Goal: Book appointment/travel/reservation

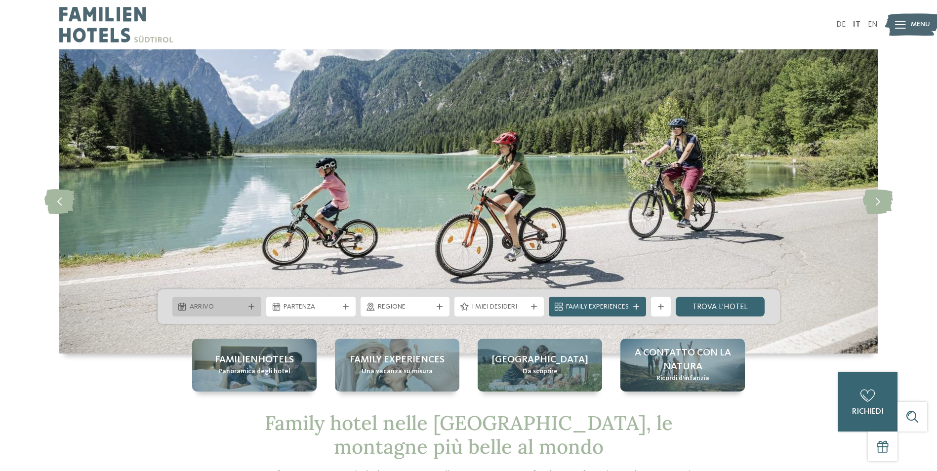
click at [248, 308] on div at bounding box center [251, 307] width 10 height 6
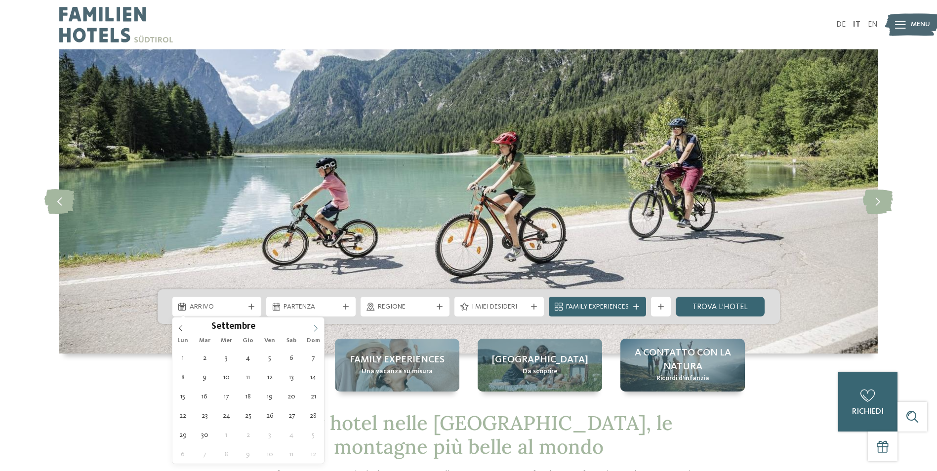
click at [317, 329] on icon at bounding box center [315, 328] width 7 height 7
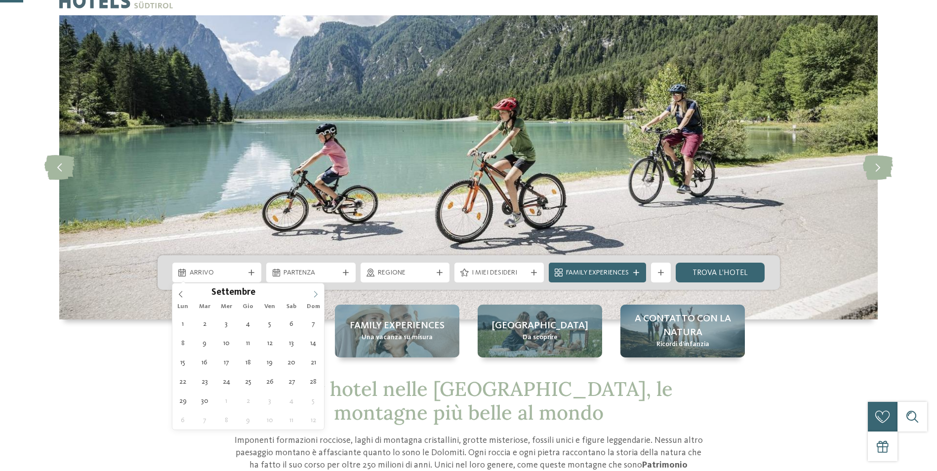
scroll to position [49, 0]
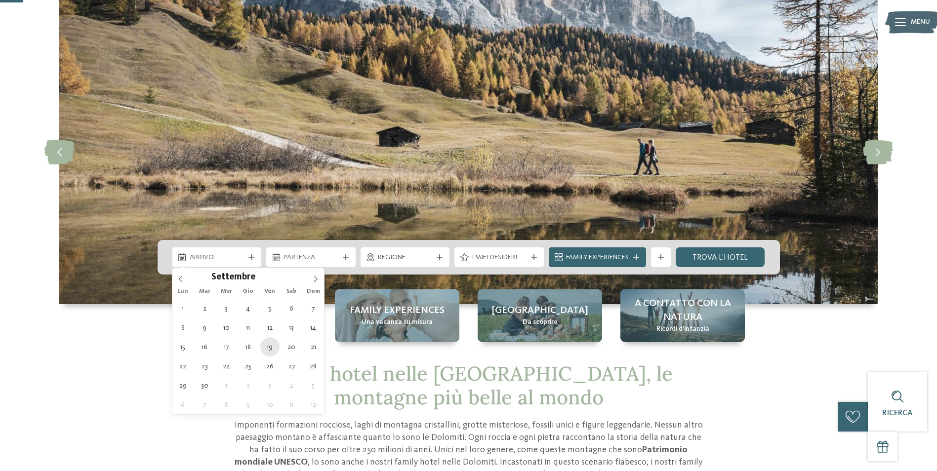
type div "19.09.2025"
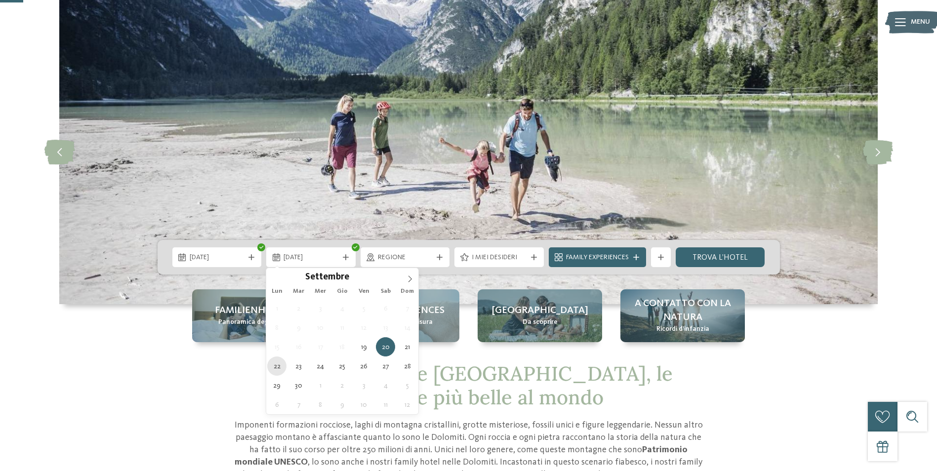
type div "22.09.2025"
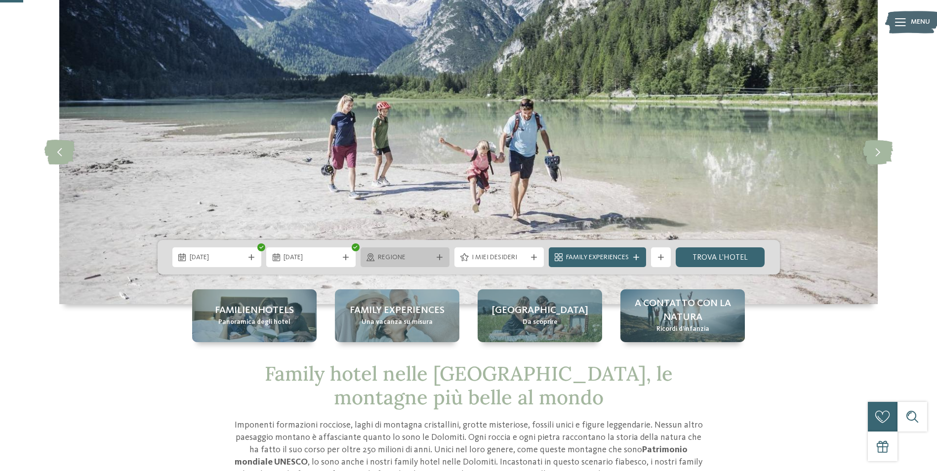
click at [439, 257] on icon at bounding box center [439, 257] width 6 height 6
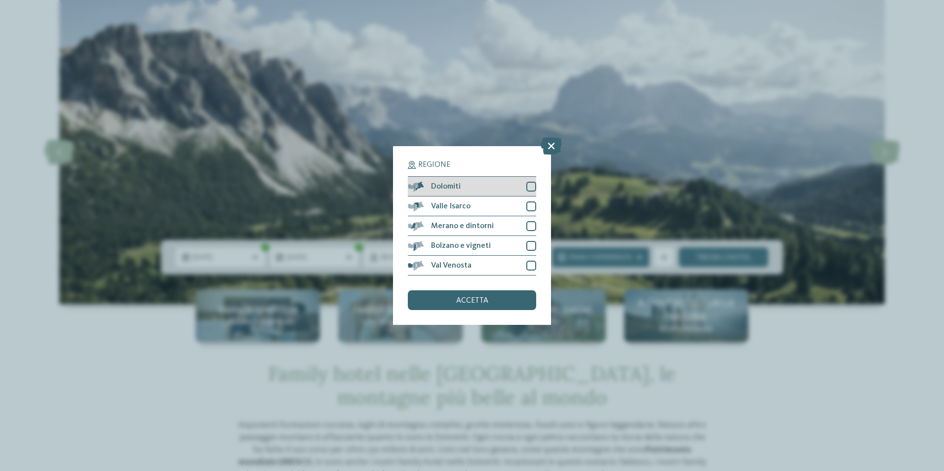
click at [535, 183] on div at bounding box center [531, 187] width 10 height 10
click at [492, 302] on div "accetta" at bounding box center [472, 300] width 128 height 20
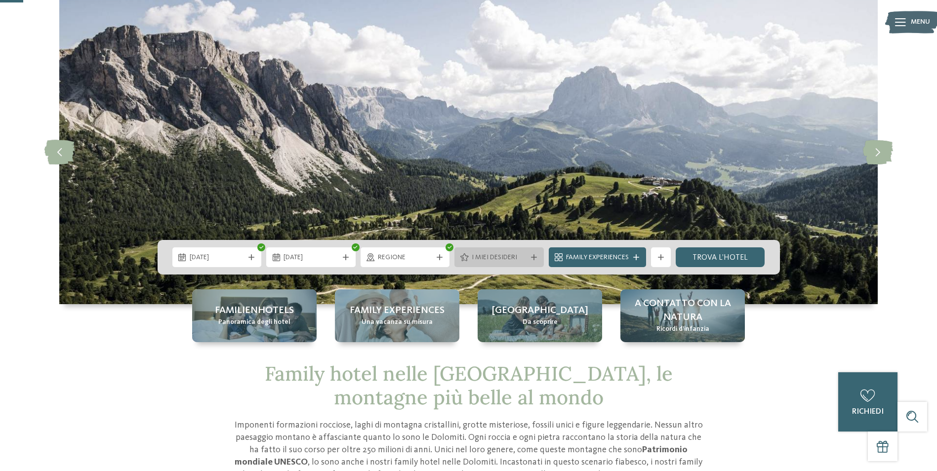
click at [531, 257] on icon at bounding box center [534, 257] width 6 height 6
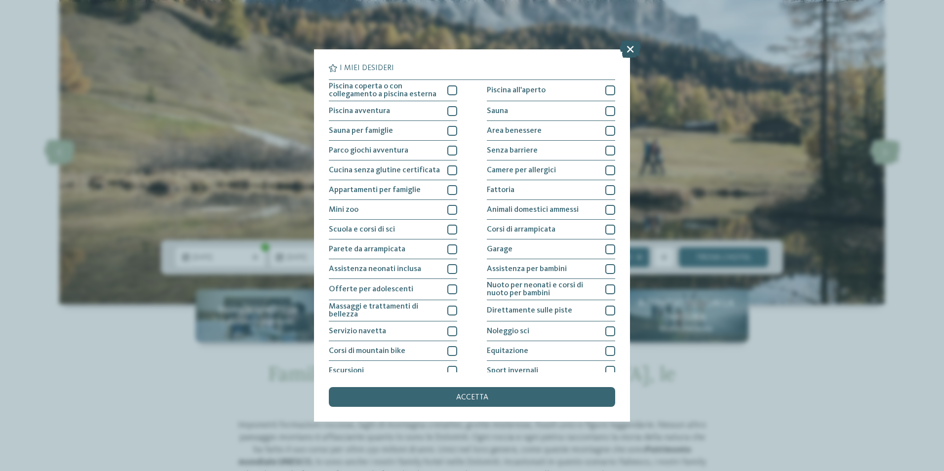
click at [632, 50] on icon at bounding box center [630, 48] width 21 height 17
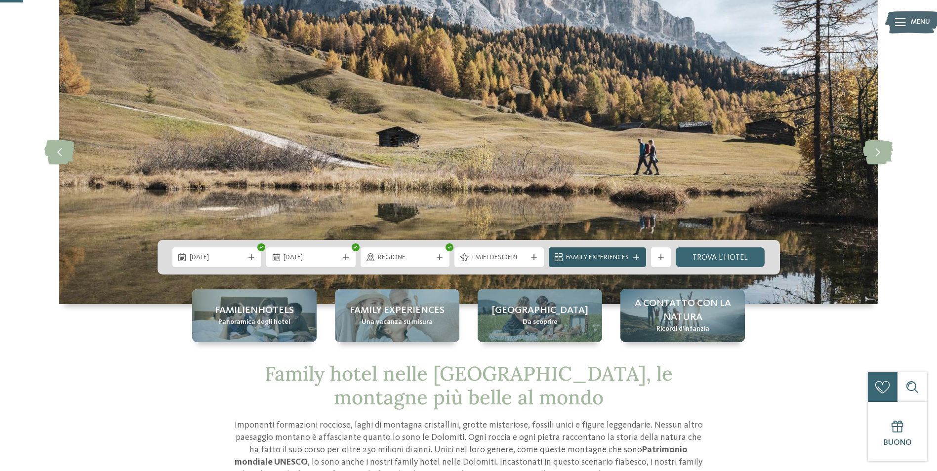
click at [602, 255] on span "Family Experiences" at bounding box center [597, 258] width 63 height 10
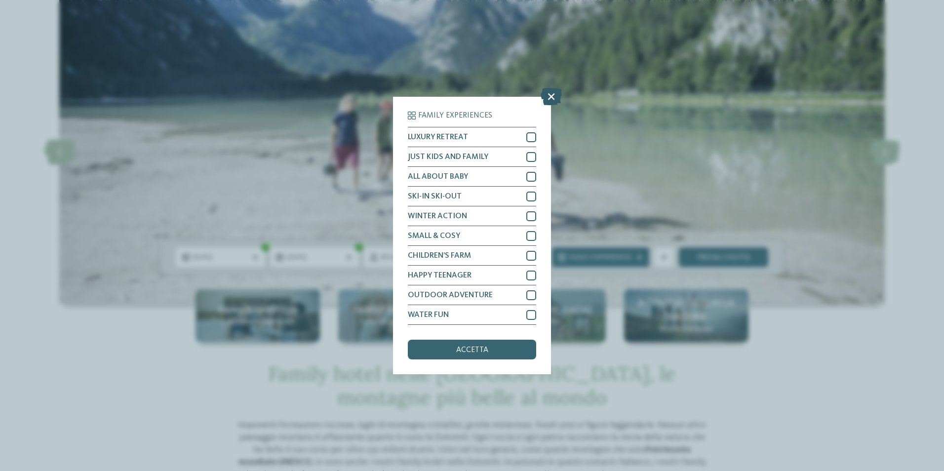
click at [552, 91] on icon at bounding box center [551, 96] width 21 height 17
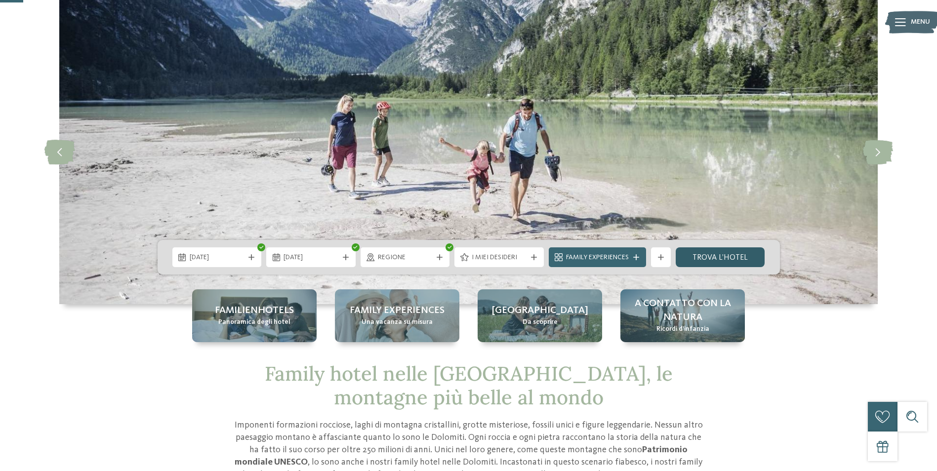
click at [727, 259] on link "trova l’hotel" at bounding box center [719, 257] width 89 height 20
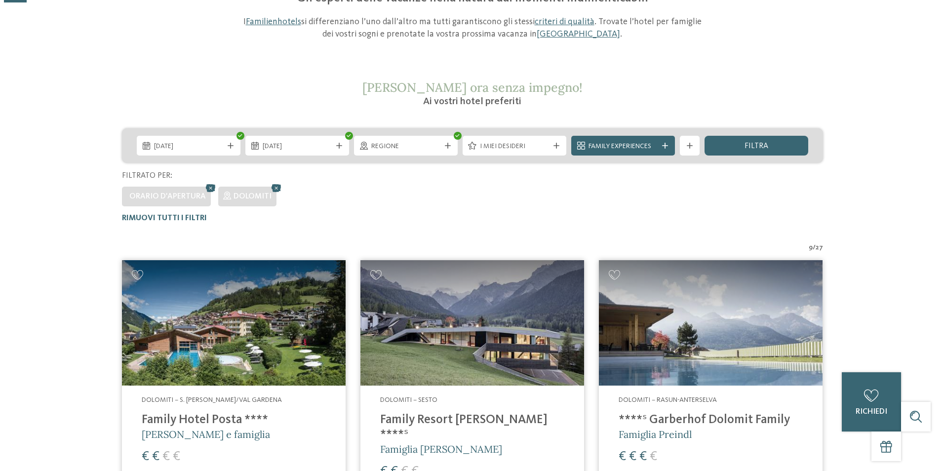
scroll to position [28, 0]
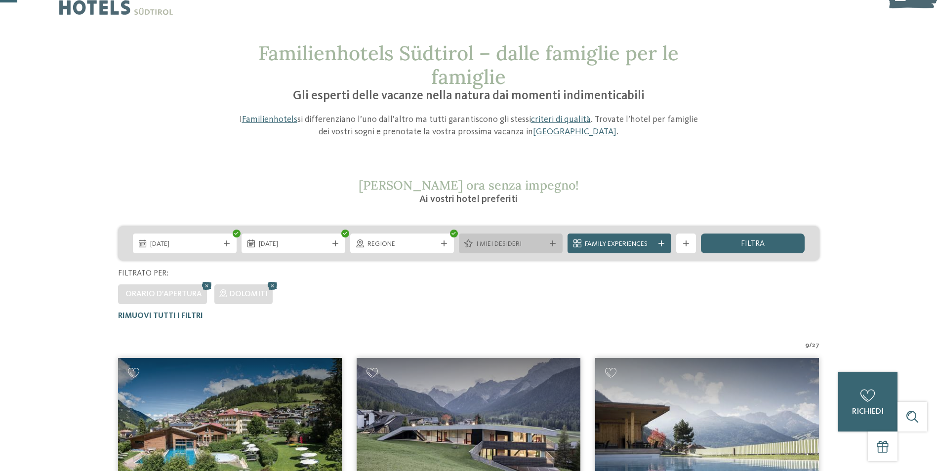
click at [552, 244] on icon at bounding box center [553, 243] width 6 height 6
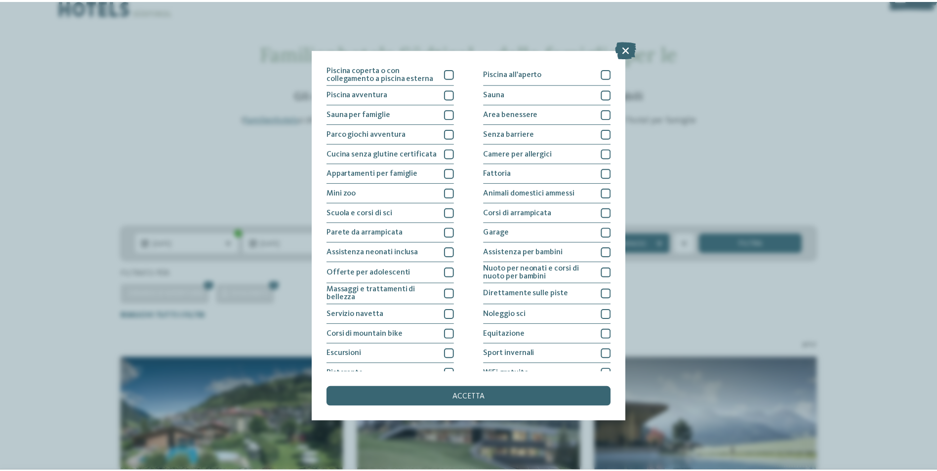
scroll to position [0, 0]
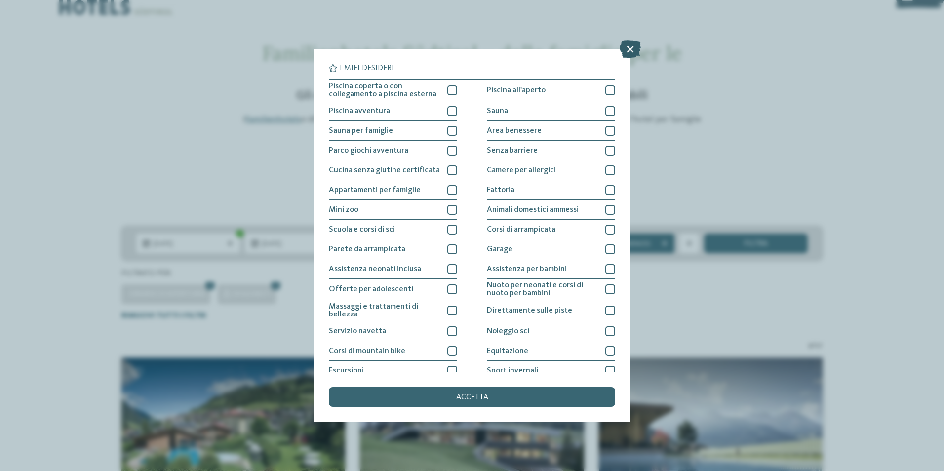
click at [630, 56] on icon at bounding box center [630, 48] width 21 height 17
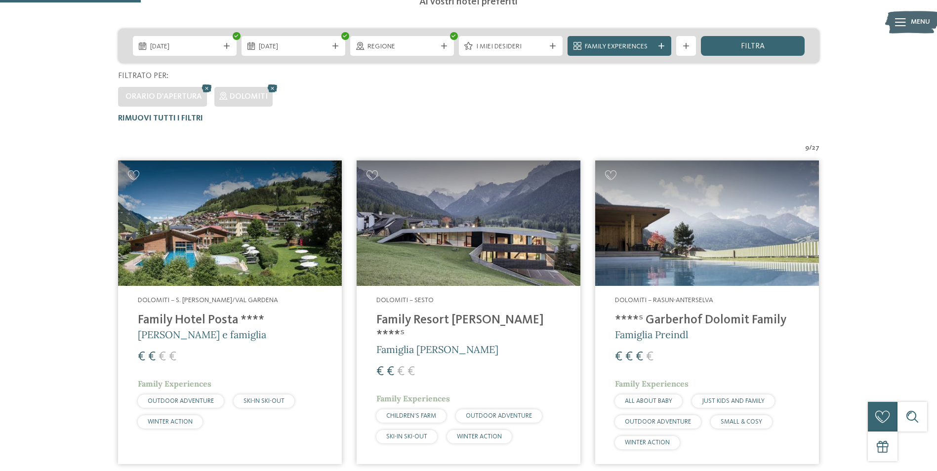
scroll to position [77, 0]
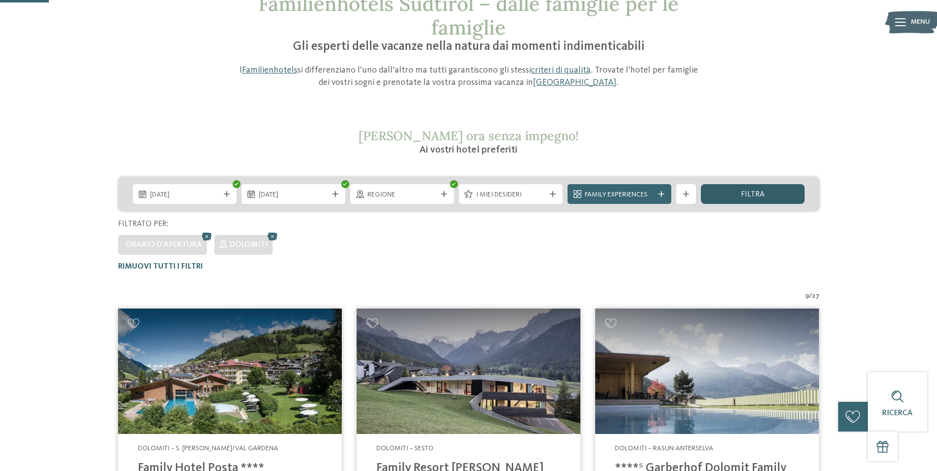
click at [783, 194] on div "filtra" at bounding box center [753, 194] width 104 height 20
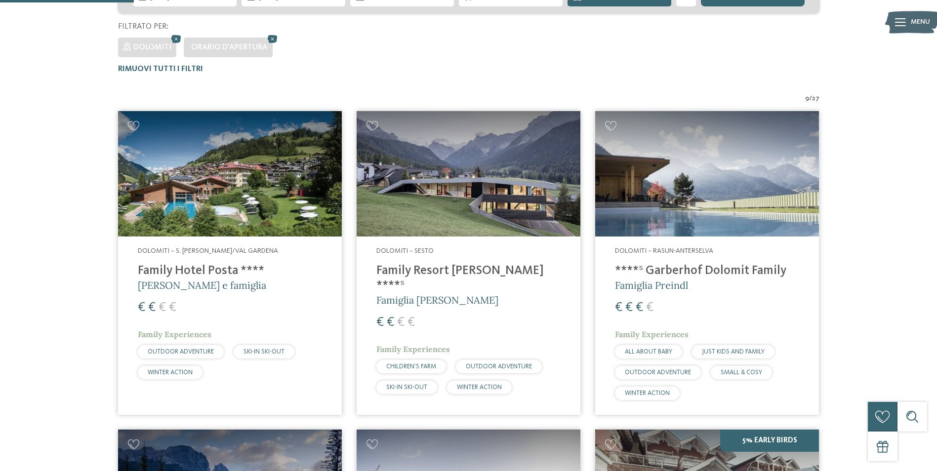
scroll to position [28, 0]
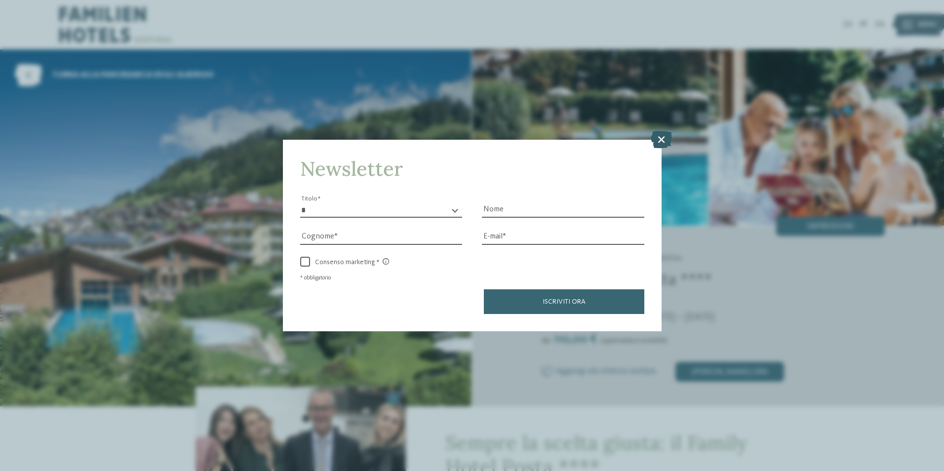
click at [664, 137] on icon at bounding box center [661, 138] width 21 height 17
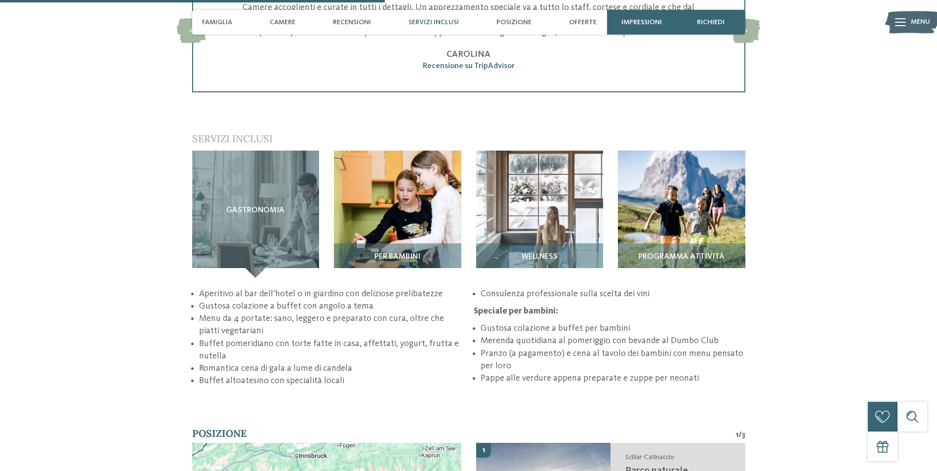
scroll to position [1333, 0]
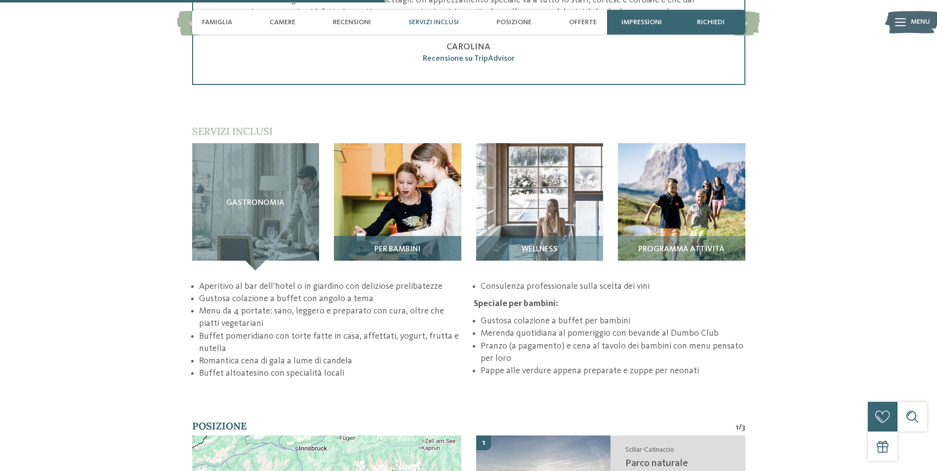
click at [409, 236] on div "Per bambini" at bounding box center [397, 253] width 127 height 35
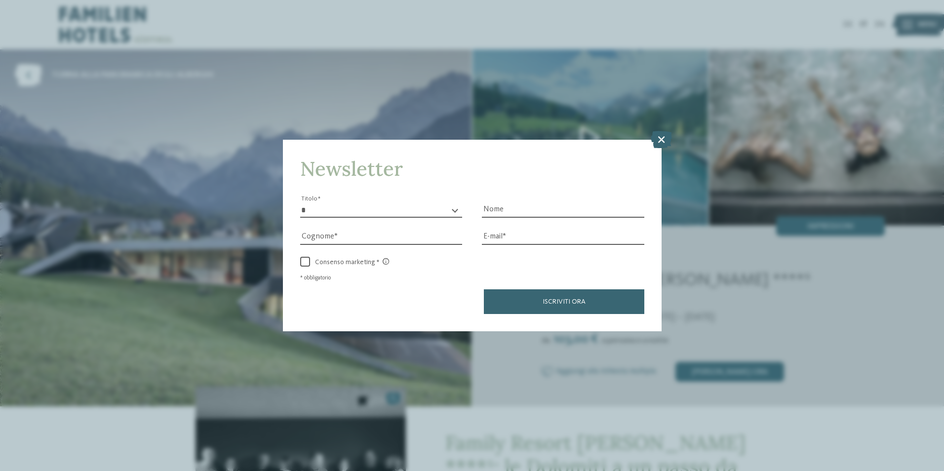
click at [665, 139] on icon at bounding box center [661, 138] width 21 height 17
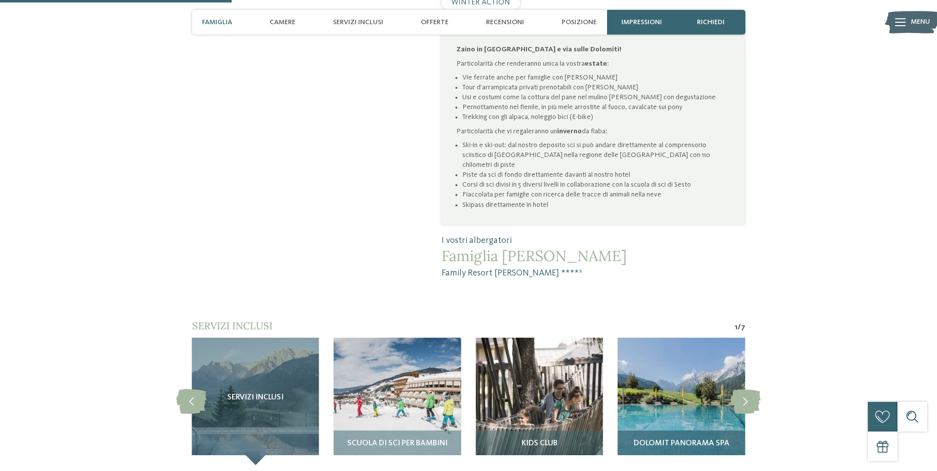
scroll to position [741, 0]
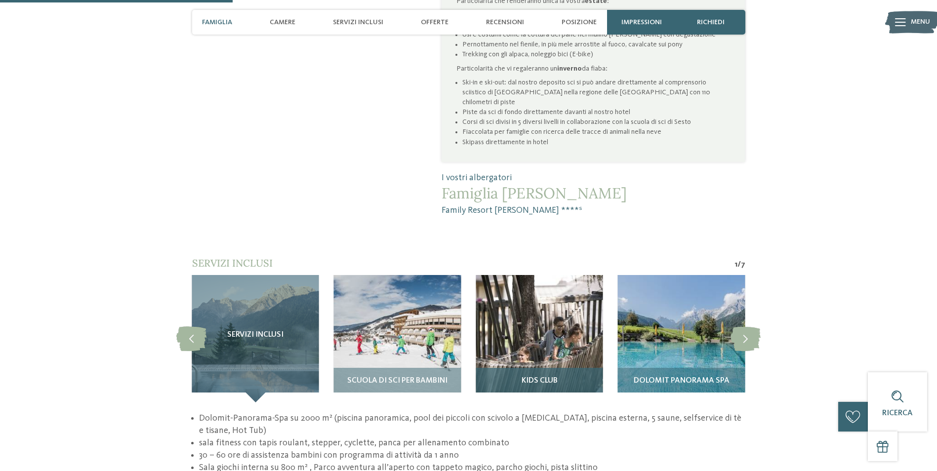
click at [558, 368] on div "Kids Club" at bounding box center [538, 385] width 127 height 35
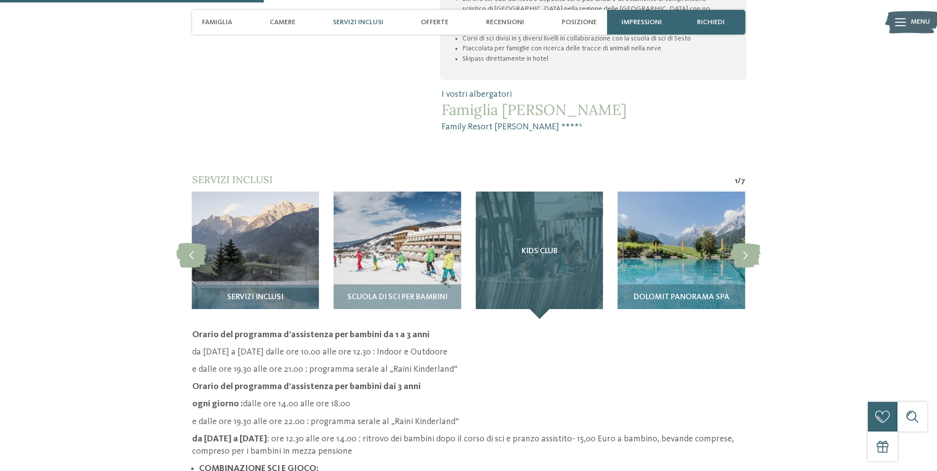
scroll to position [839, 0]
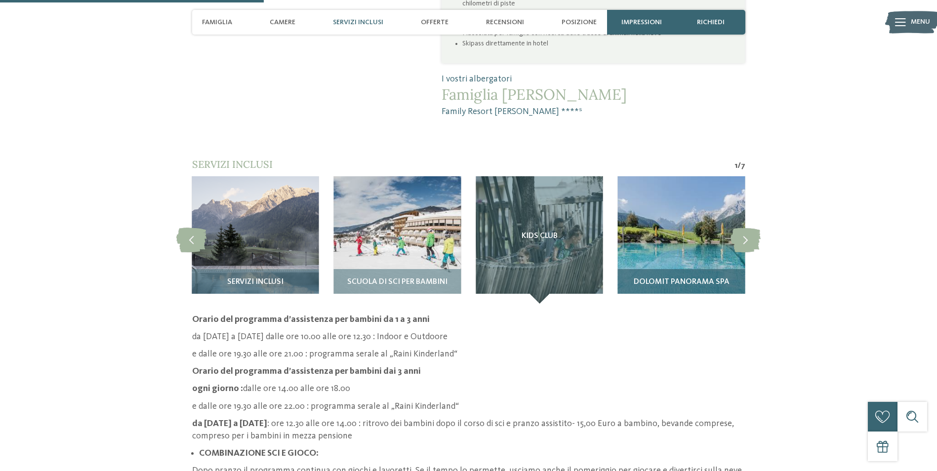
click at [671, 269] on div "Dolomit Panorama SPA" at bounding box center [681, 286] width 127 height 35
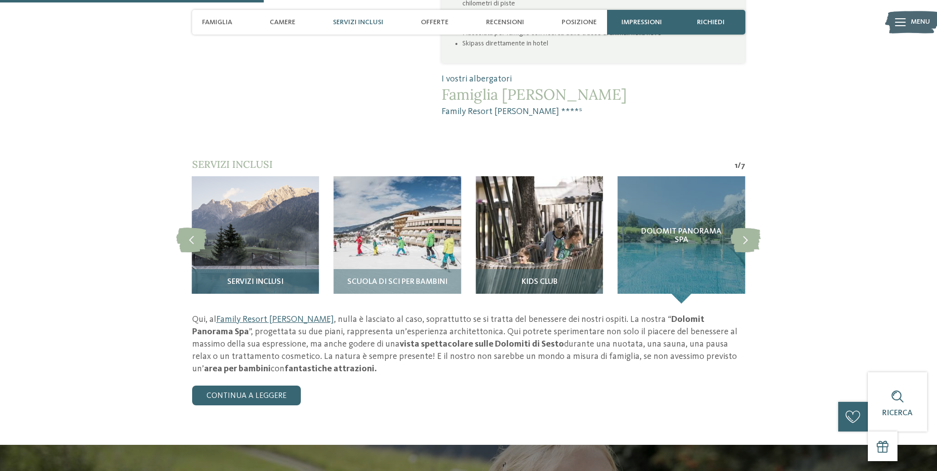
click at [291, 269] on div "Servizi inclusi" at bounding box center [255, 286] width 127 height 35
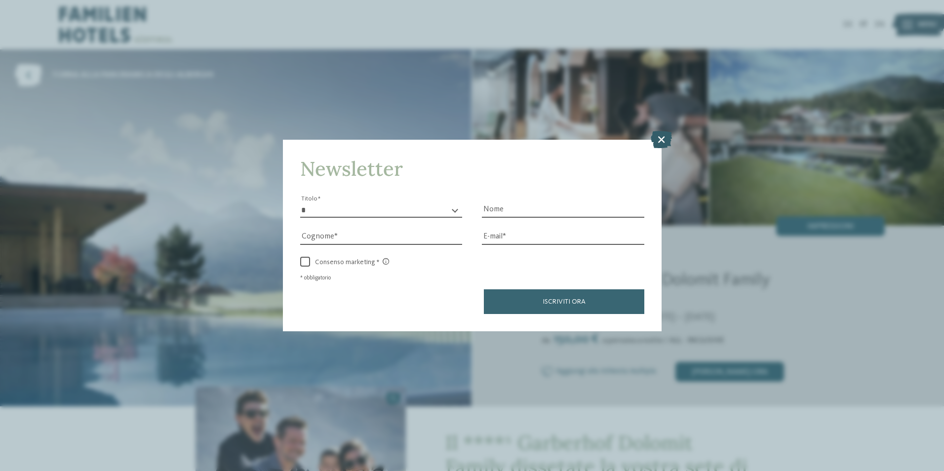
click at [661, 138] on icon at bounding box center [661, 138] width 21 height 17
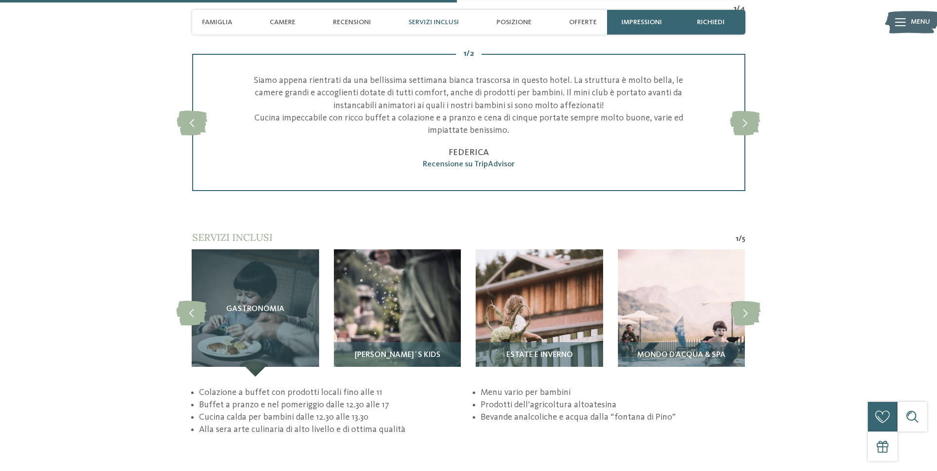
scroll to position [1876, 0]
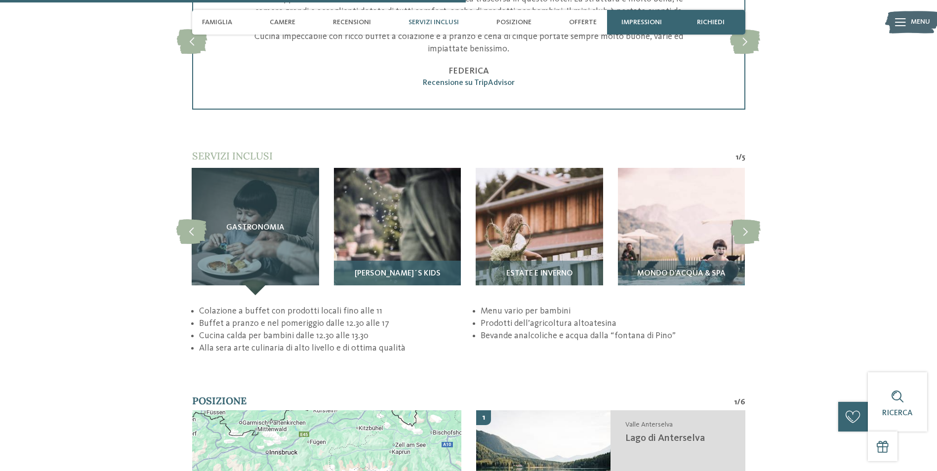
click at [440, 259] on img at bounding box center [397, 231] width 127 height 127
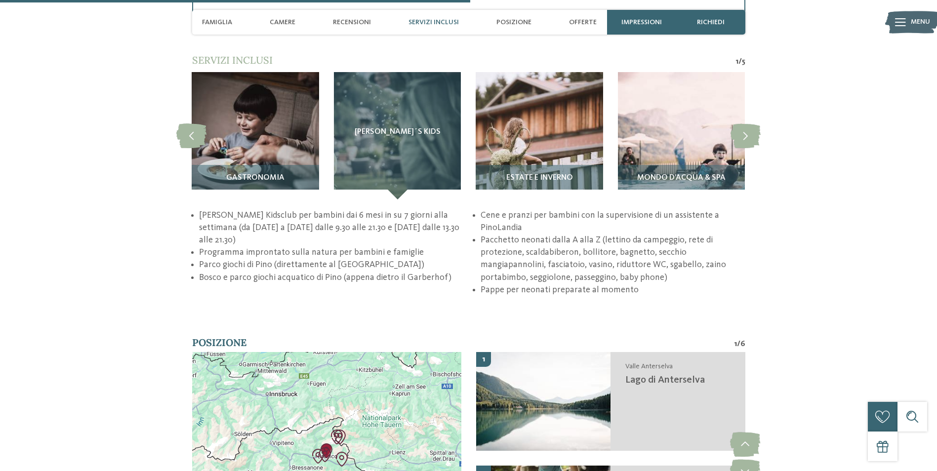
scroll to position [1975, 0]
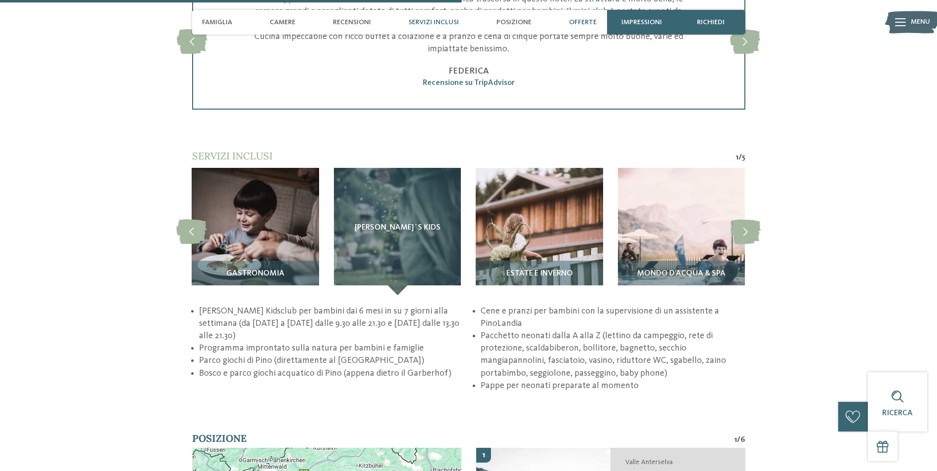
click at [582, 24] on span "Offerte" at bounding box center [583, 22] width 28 height 8
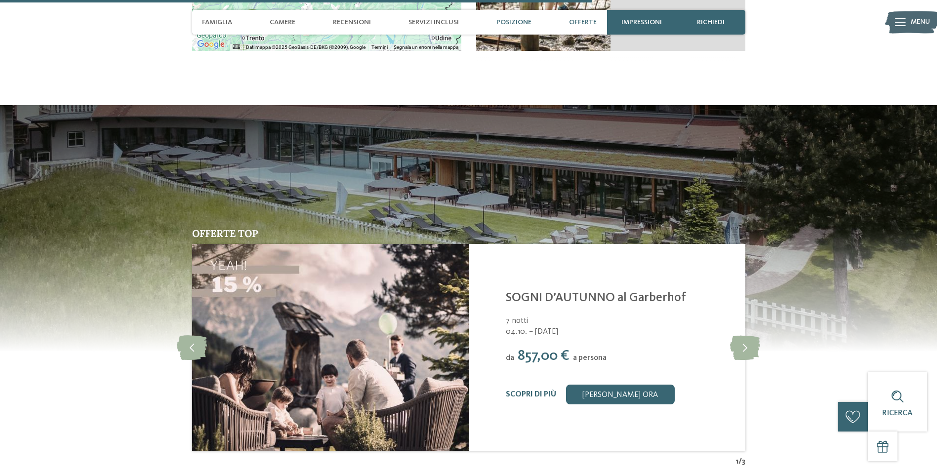
scroll to position [2536, 0]
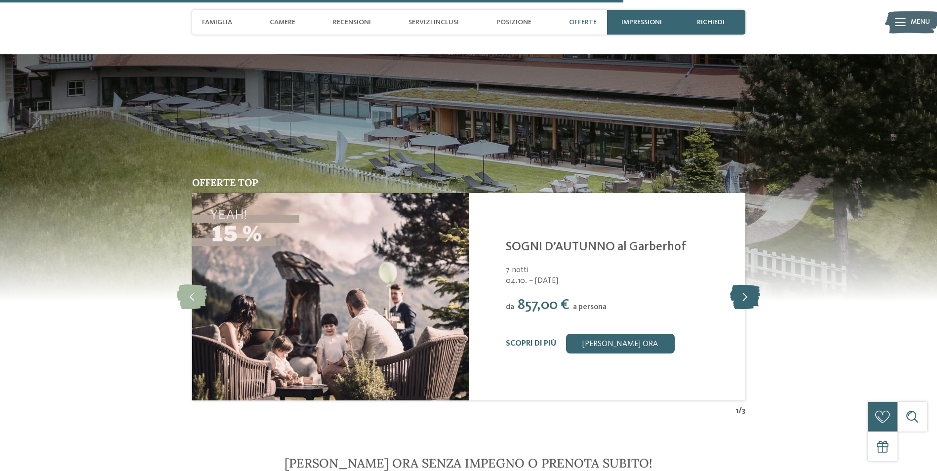
click at [741, 287] on icon at bounding box center [745, 296] width 30 height 25
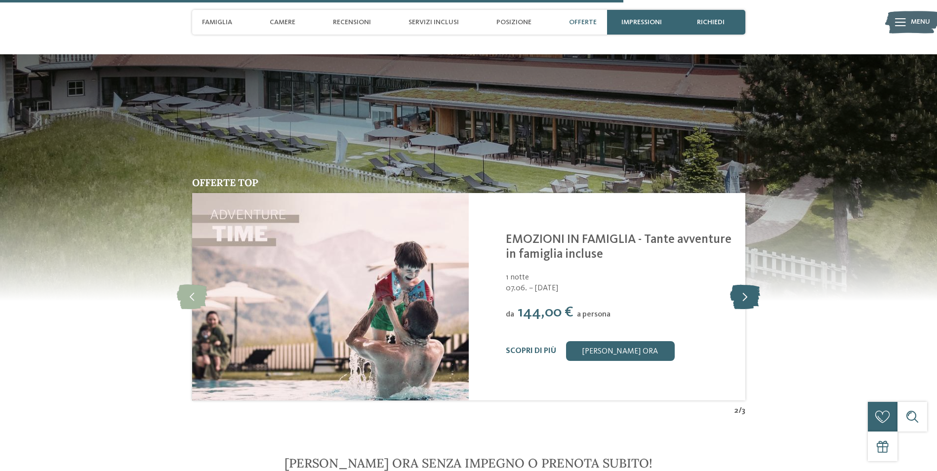
click at [741, 287] on icon at bounding box center [745, 296] width 30 height 25
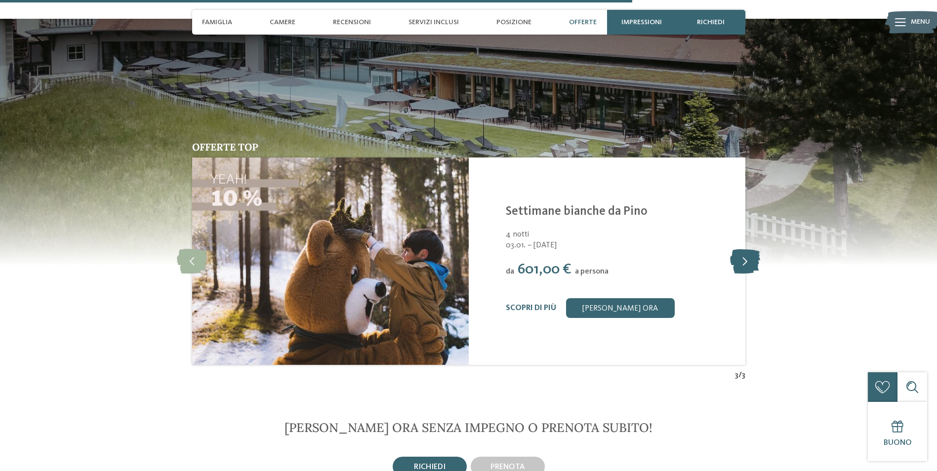
scroll to position [2586, 0]
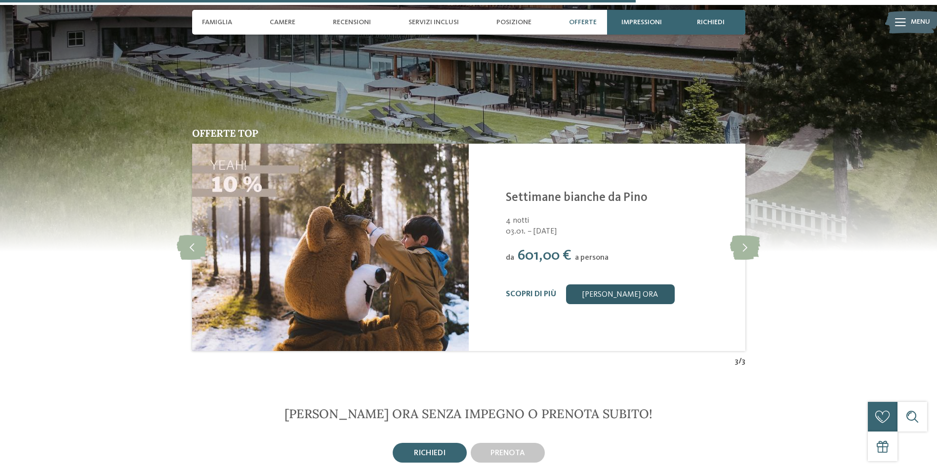
click at [622, 303] on link "[PERSON_NAME] ora" at bounding box center [620, 294] width 109 height 20
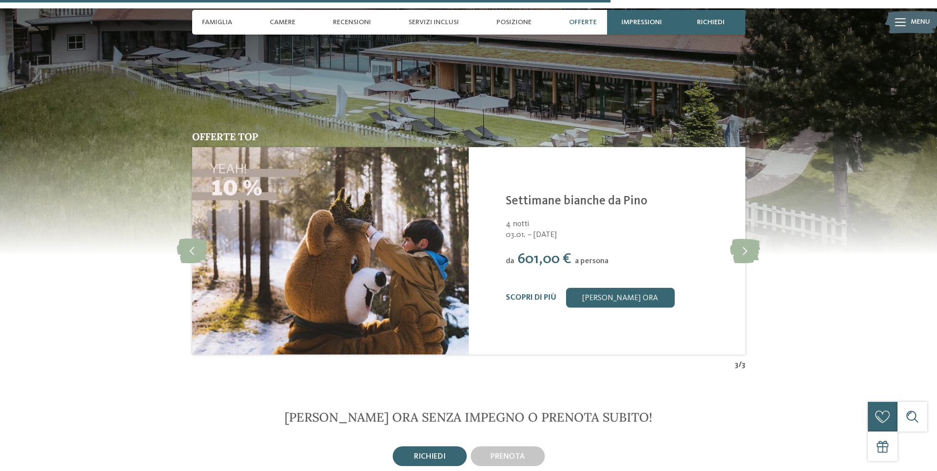
scroll to position [2577, 0]
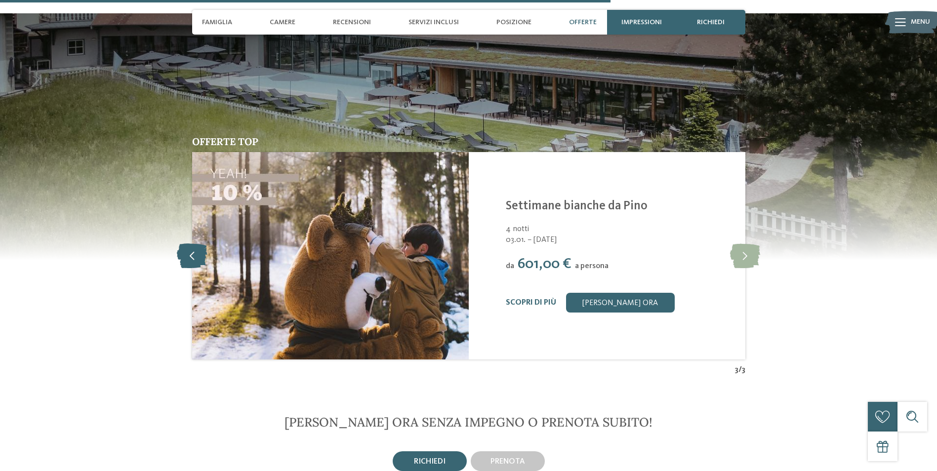
click at [188, 256] on icon at bounding box center [192, 255] width 30 height 25
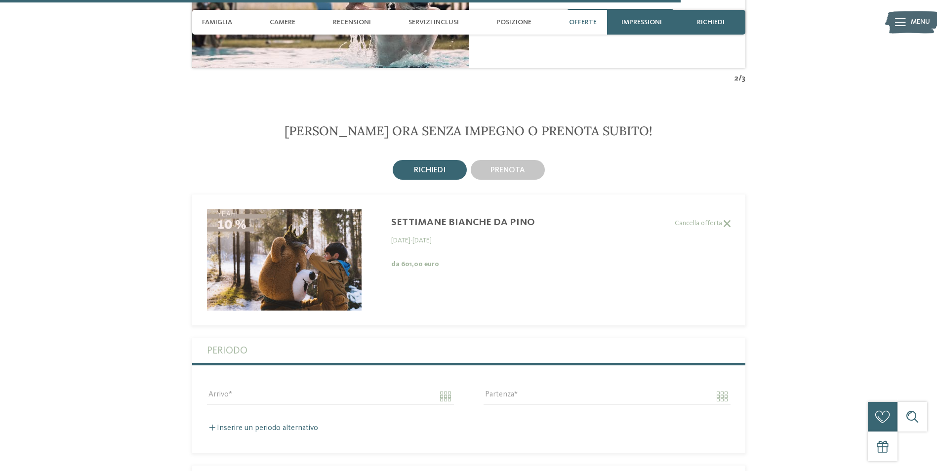
scroll to position [2874, 0]
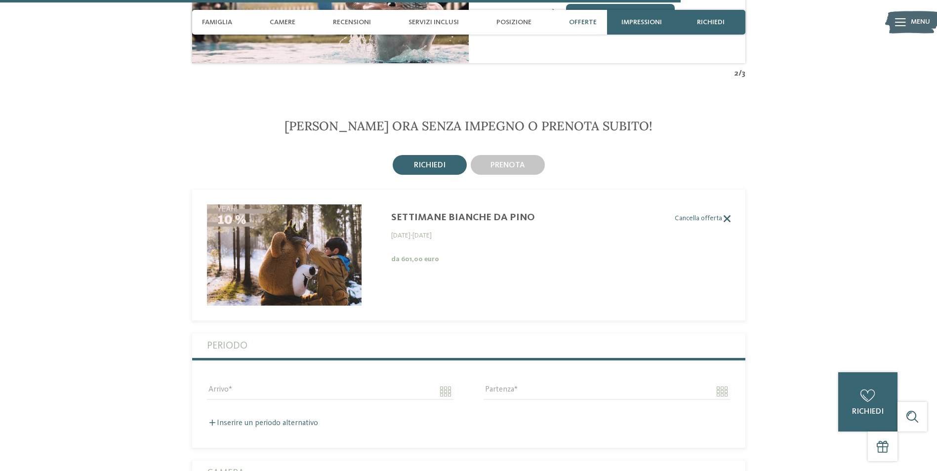
click at [728, 223] on label "Cancella offerta" at bounding box center [461, 218] width 538 height 8
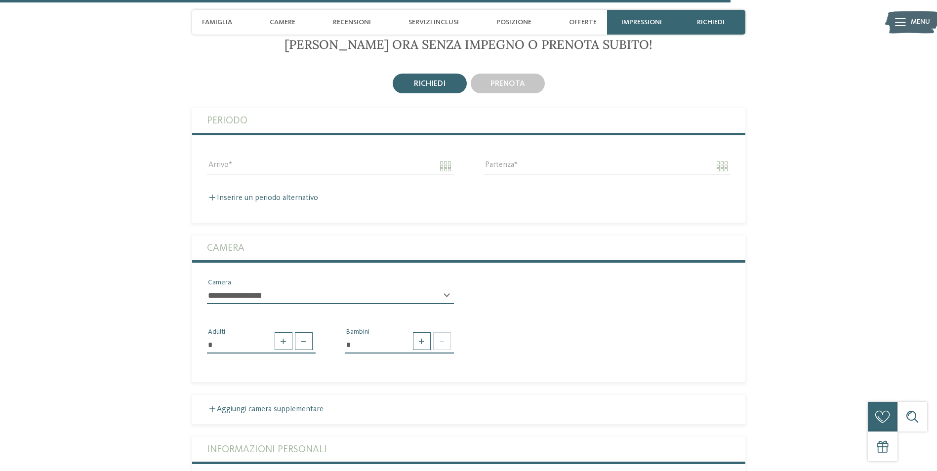
scroll to position [2972, 0]
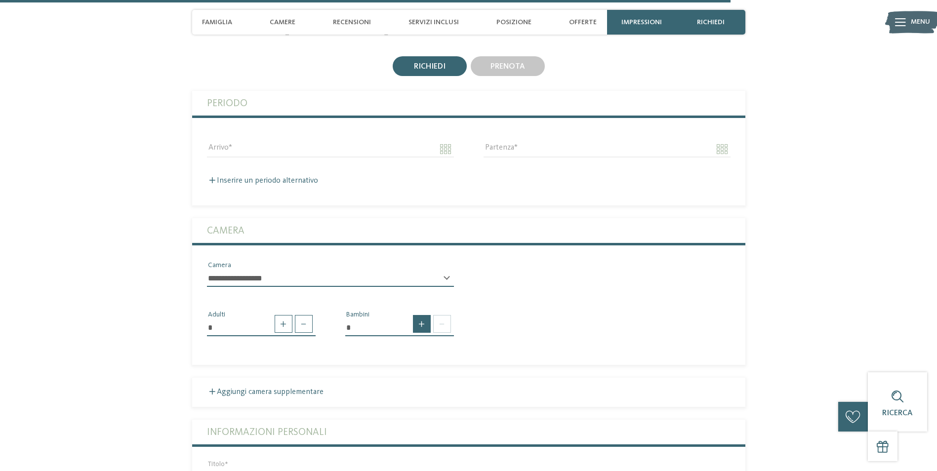
click at [416, 319] on span at bounding box center [422, 324] width 18 height 18
type input "*"
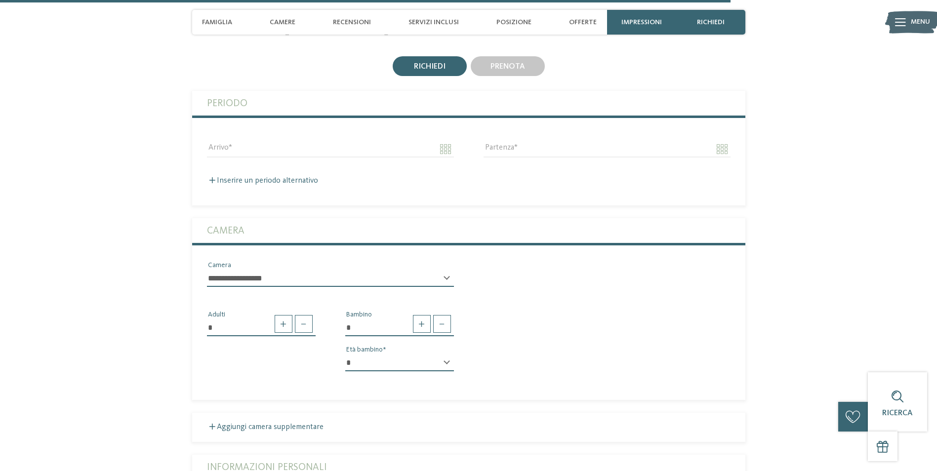
click at [446, 361] on div "* * * * * * * * * * * ** ** ** ** ** ** ** ** Età bambino" at bounding box center [399, 367] width 109 height 25
click at [447, 364] on select "* * * * * * * * * * * ** ** ** ** ** ** ** **" at bounding box center [399, 363] width 109 height 17
select select "*"
click at [345, 355] on select "* * * * * * * * * * * ** ** ** ** ** ** ** **" at bounding box center [399, 363] width 109 height 17
click at [447, 277] on div "**********" at bounding box center [330, 282] width 247 height 25
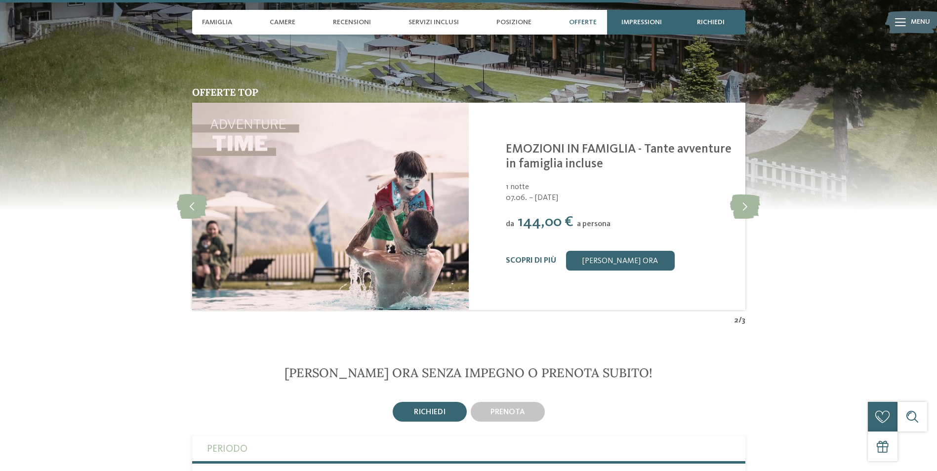
scroll to position [2479, 0]
